Goal: Transaction & Acquisition: Book appointment/travel/reservation

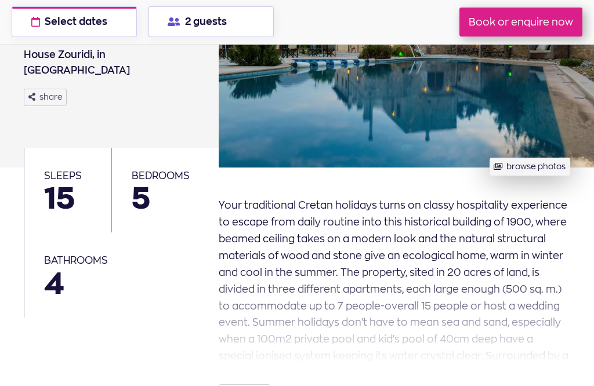
scroll to position [220, 0]
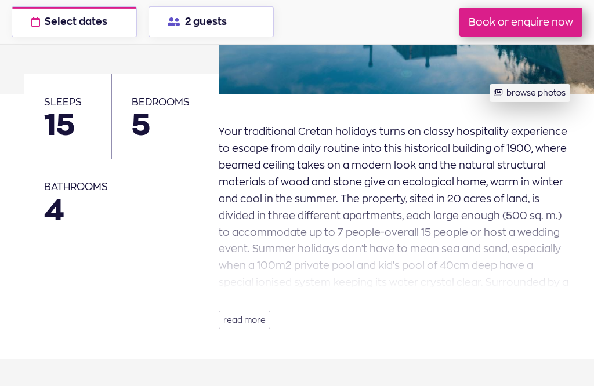
click at [245, 317] on button "read more" at bounding box center [245, 320] width 52 height 19
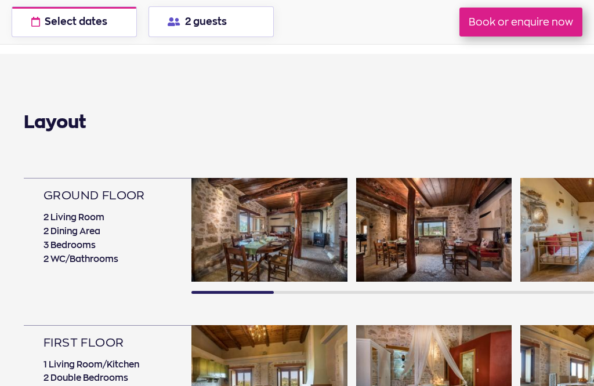
scroll to position [645, 0]
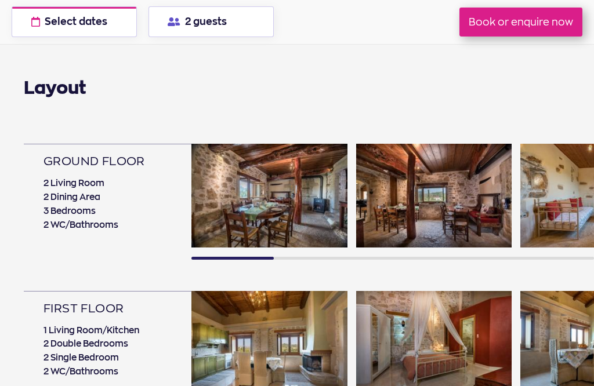
click at [265, 198] on img at bounding box center [269, 196] width 156 height 104
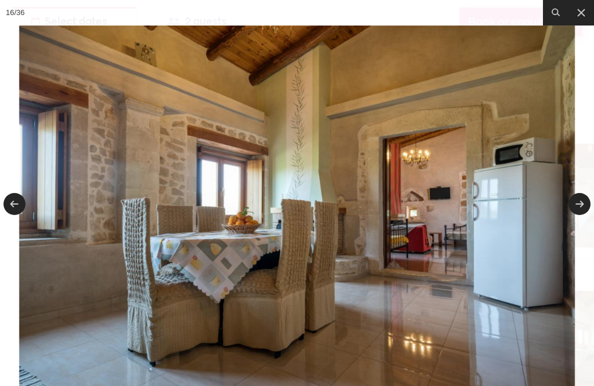
click at [589, 8] on button at bounding box center [581, 13] width 26 height 26
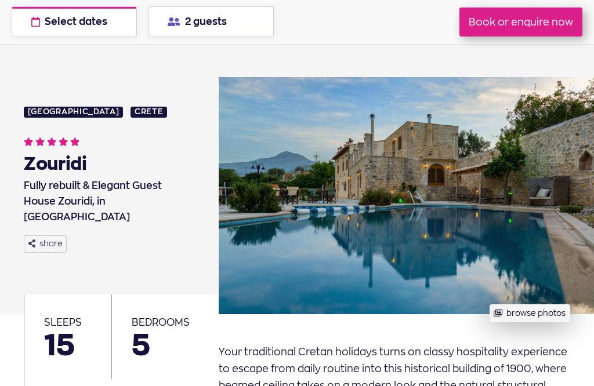
scroll to position [114, 0]
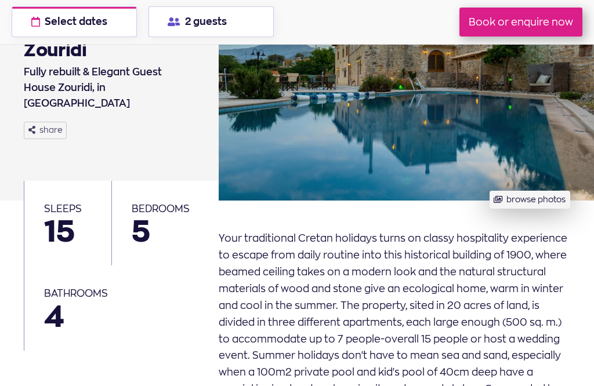
click at [537, 191] on button "browse photos" at bounding box center [529, 200] width 81 height 18
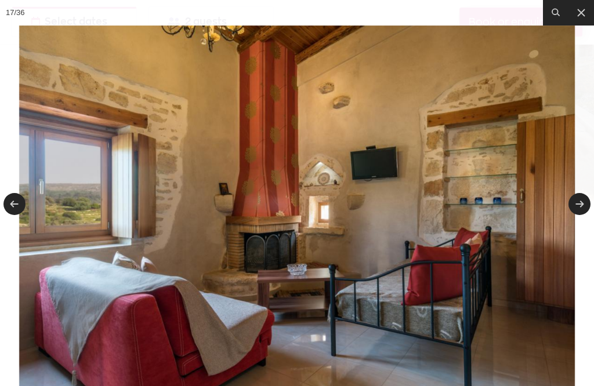
click at [591, 17] on button at bounding box center [581, 13] width 26 height 26
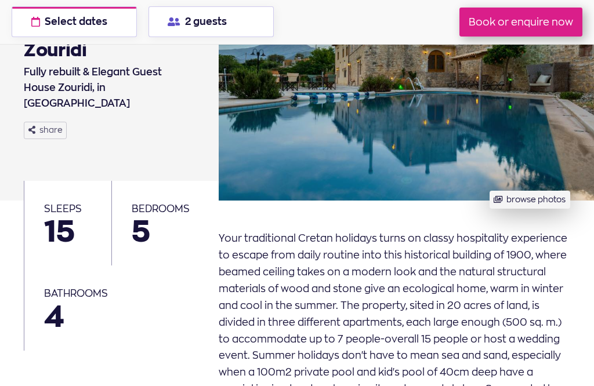
click at [205, 24] on button "2 guests" at bounding box center [210, 21] width 125 height 31
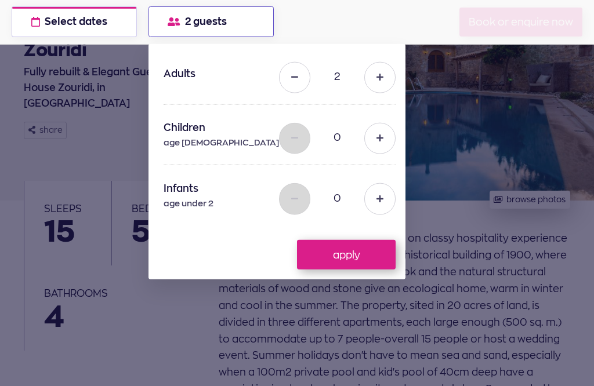
click at [99, 14] on button "Select dates check available dates" at bounding box center [74, 21] width 125 height 31
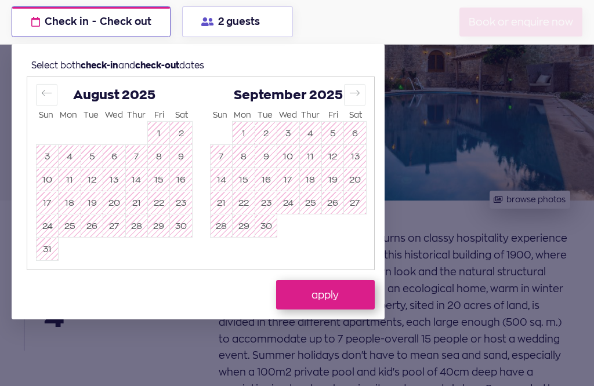
click at [359, 94] on icon "Move forward to switch to the next month." at bounding box center [354, 93] width 11 height 11
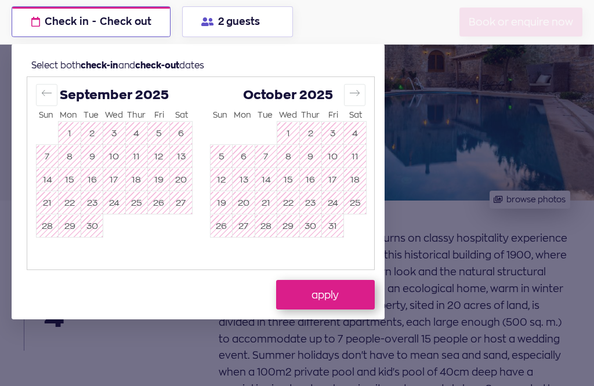
click at [358, 92] on icon "Move forward to switch to the next month." at bounding box center [354, 93] width 11 height 11
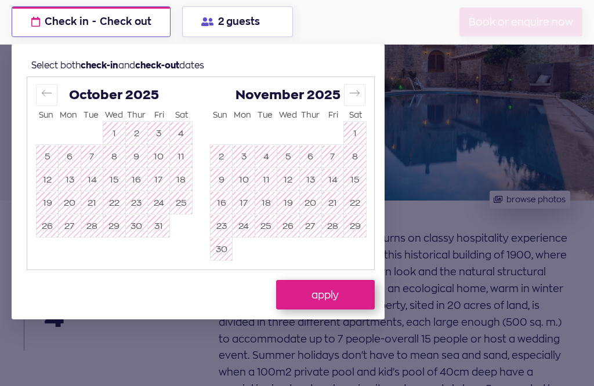
click at [361, 92] on button "Move forward to switch to the next month." at bounding box center [354, 94] width 21 height 21
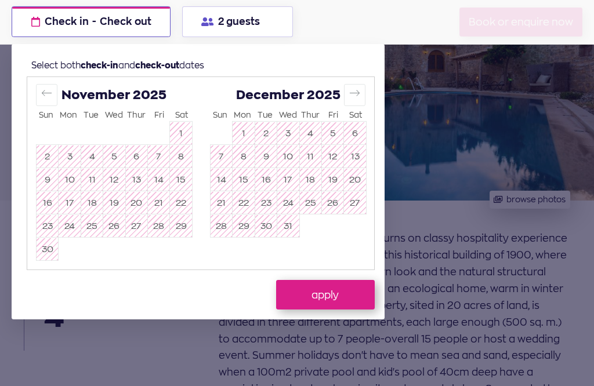
click at [224, 60] on div at bounding box center [297, 193] width 594 height 386
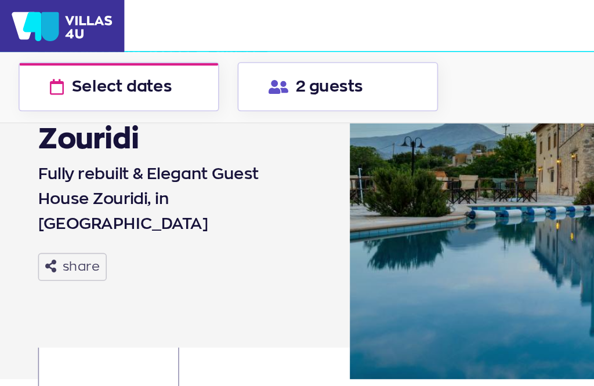
scroll to position [13, 0]
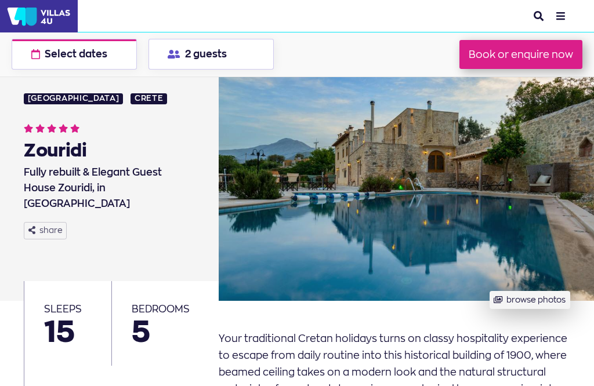
click at [61, 66] on button "Select dates check available dates" at bounding box center [74, 54] width 125 height 31
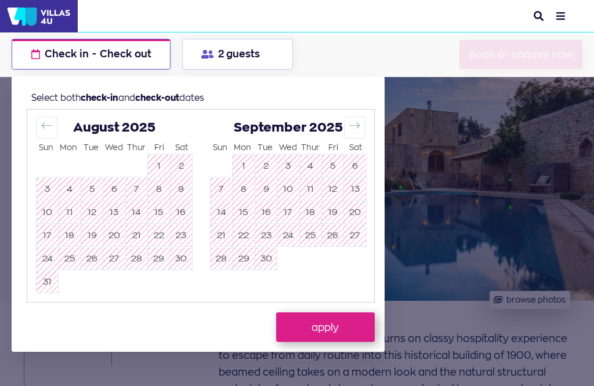
click at [49, 51] on span "Check in" at bounding box center [67, 54] width 44 height 13
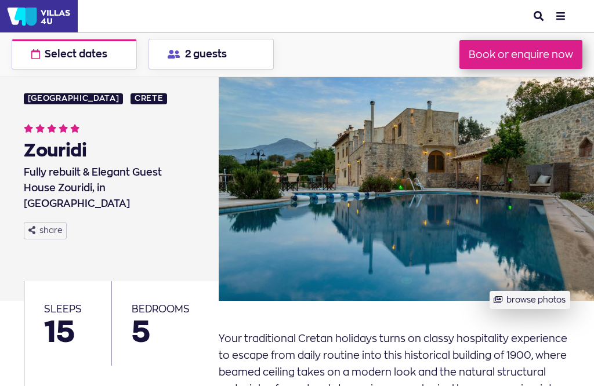
click at [46, 56] on span "Select dates" at bounding box center [76, 54] width 63 height 10
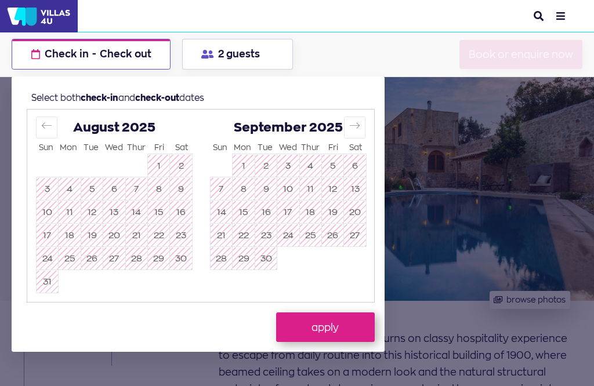
click at [359, 128] on icon "Move forward to switch to the next month." at bounding box center [354, 125] width 11 height 11
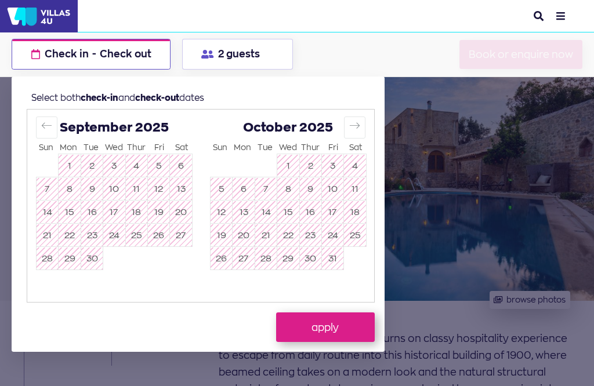
click at [359, 126] on icon "Move forward to switch to the next month." at bounding box center [354, 125] width 11 height 11
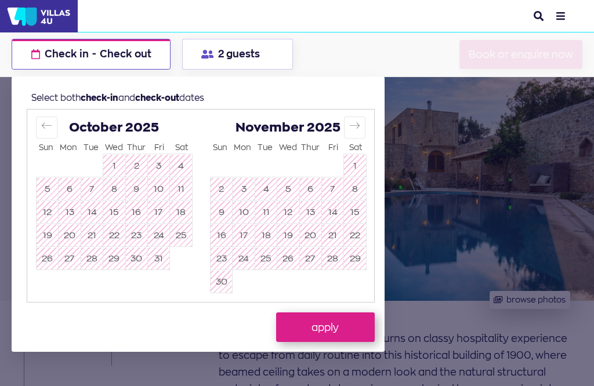
click at [360, 126] on icon "Move forward to switch to the next month." at bounding box center [354, 125] width 11 height 11
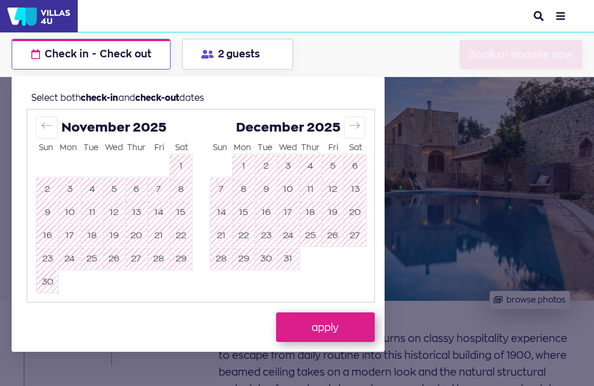
click at [359, 126] on icon "Move forward to switch to the next month." at bounding box center [355, 126] width 10 height 6
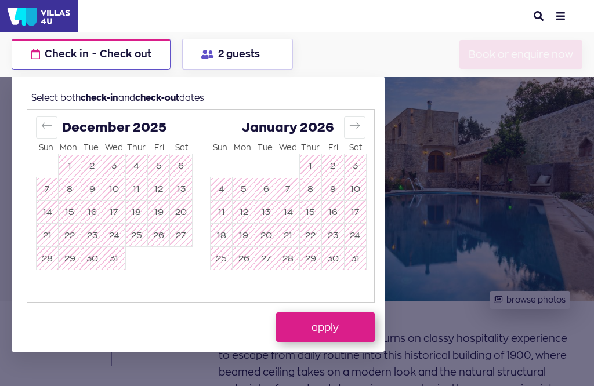
click at [363, 127] on button "Move forward to switch to the next month." at bounding box center [354, 127] width 21 height 21
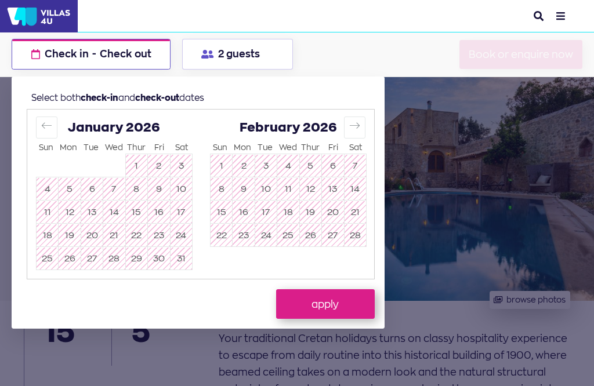
click at [365, 128] on button "Move forward to switch to the next month." at bounding box center [354, 127] width 21 height 21
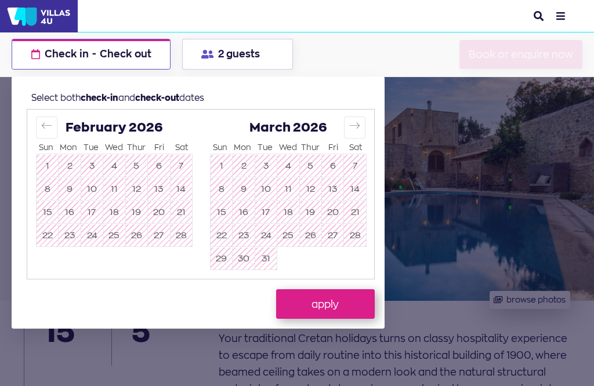
click at [358, 130] on icon "Move forward to switch to the next month." at bounding box center [354, 125] width 11 height 11
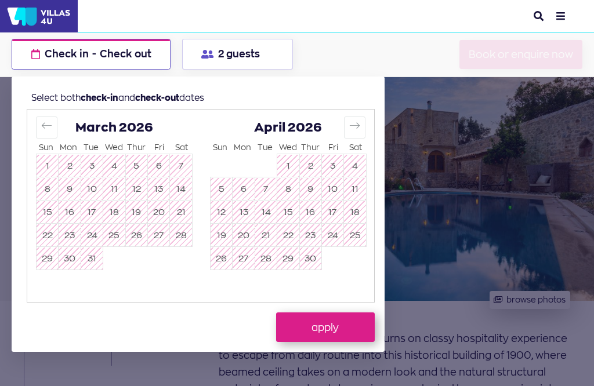
click at [355, 125] on icon "Move forward to switch to the next month." at bounding box center [354, 125] width 11 height 11
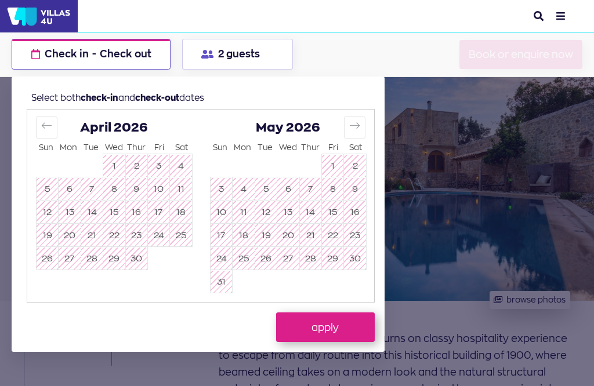
click at [362, 126] on button "Move forward to switch to the next month." at bounding box center [354, 127] width 21 height 21
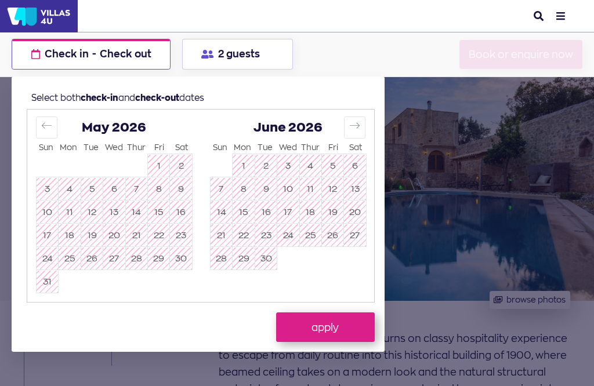
click at [363, 123] on button "Move forward to switch to the next month." at bounding box center [354, 127] width 21 height 21
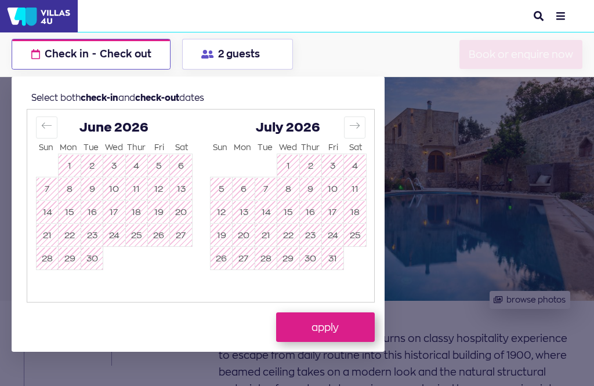
click at [354, 126] on icon "Move forward to switch to the next month." at bounding box center [355, 126] width 10 height 6
